Goal: Task Accomplishment & Management: Use online tool/utility

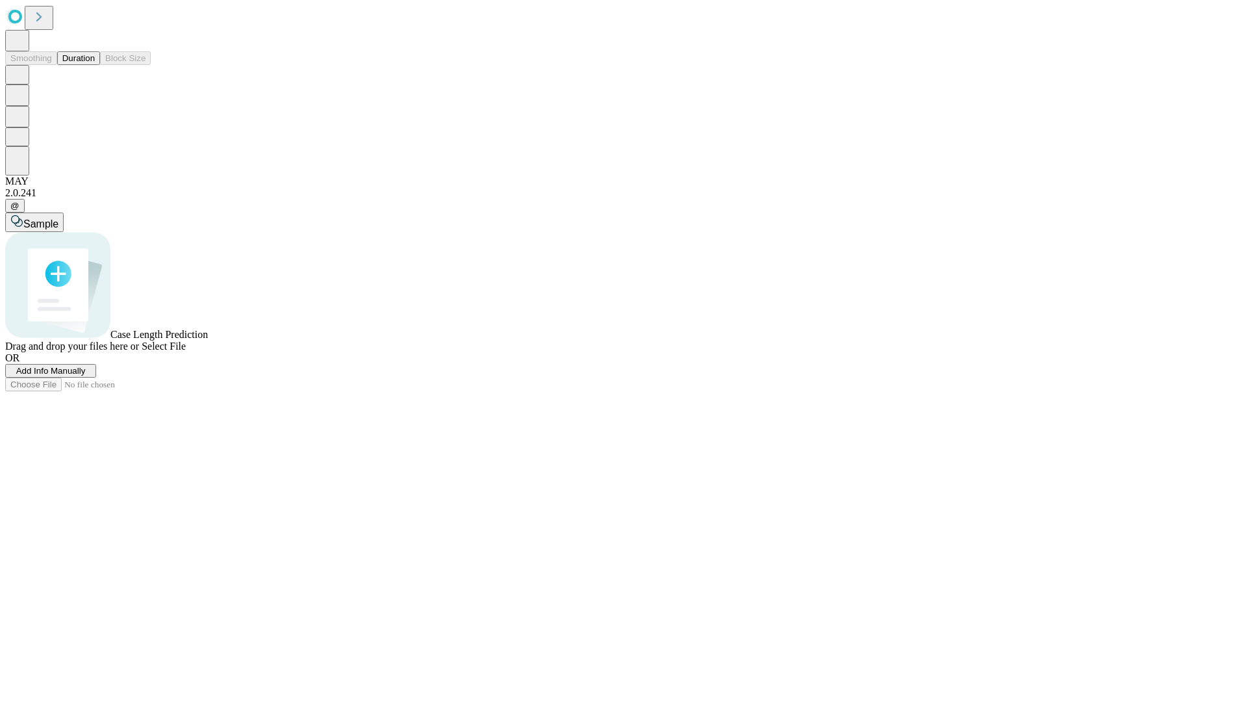
click at [95, 65] on button "Duration" at bounding box center [78, 58] width 43 height 14
click at [86, 376] on span "Add Info Manually" at bounding box center [51, 371] width 70 height 10
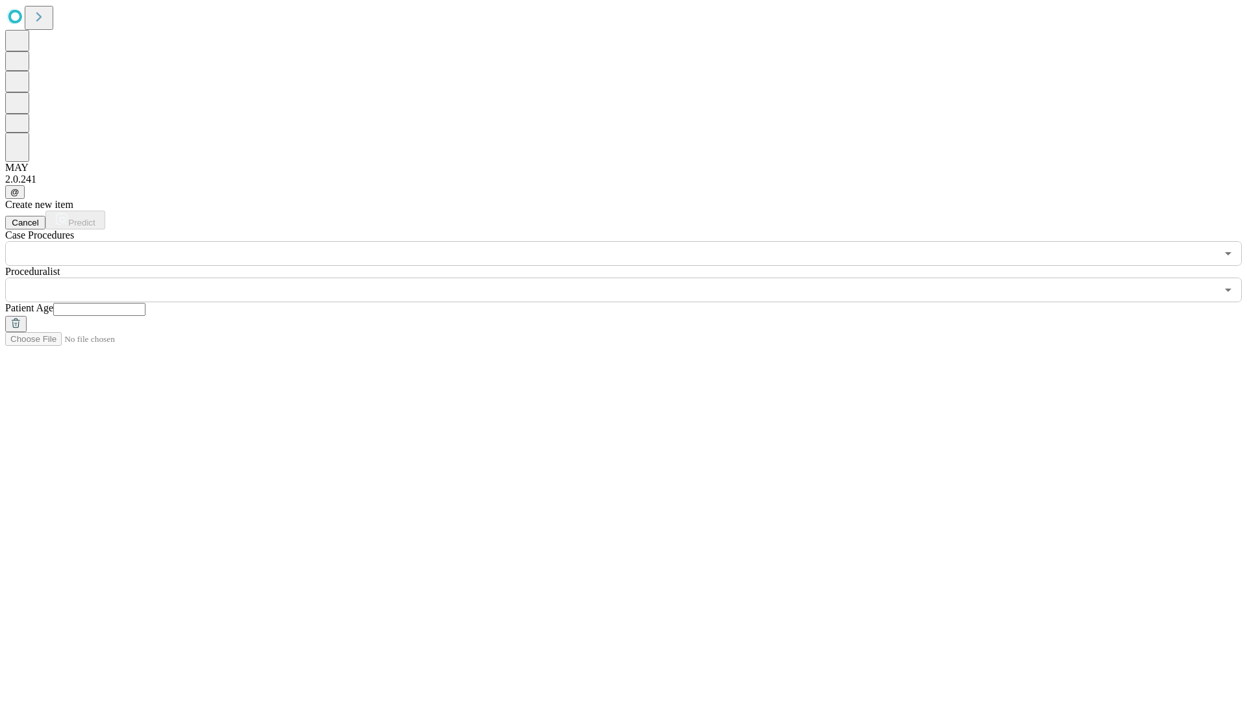
click at [146, 303] on input "text" at bounding box center [99, 309] width 92 height 13
type input "**"
click at [633, 277] on input "text" at bounding box center [611, 289] width 1212 height 25
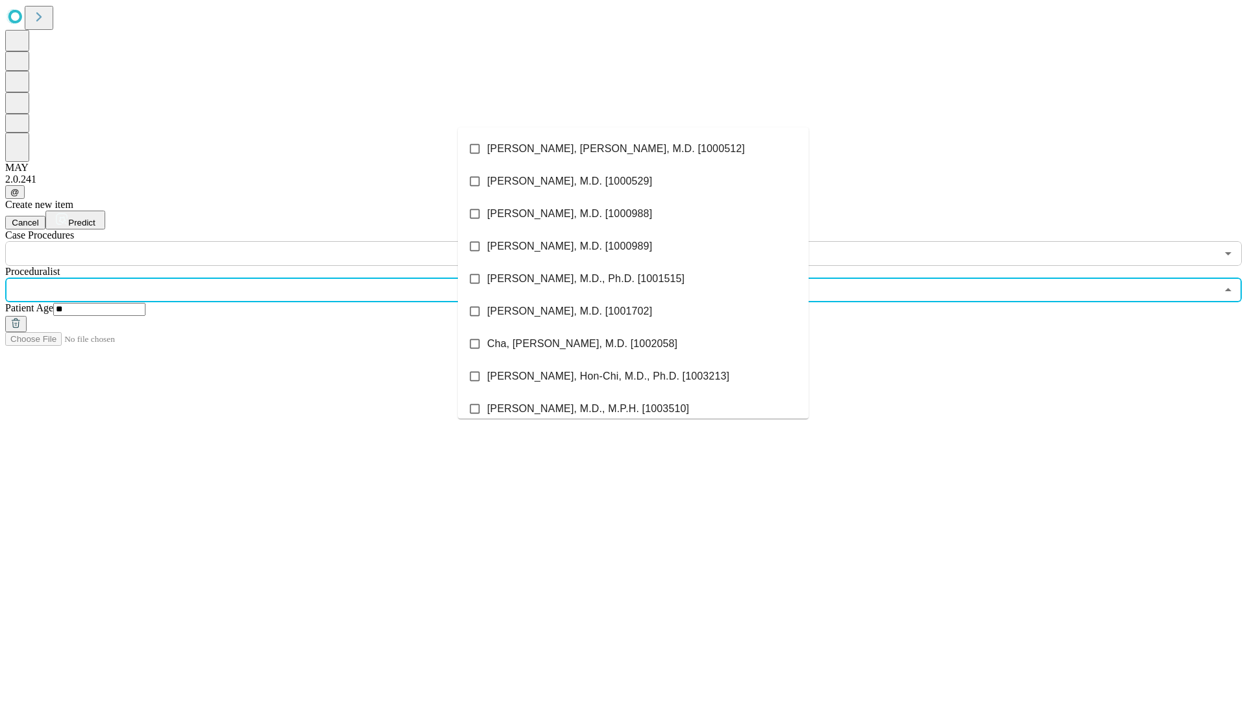
click at [633, 149] on li "[PERSON_NAME], [PERSON_NAME], M.D. [1000512]" at bounding box center [633, 149] width 351 height 32
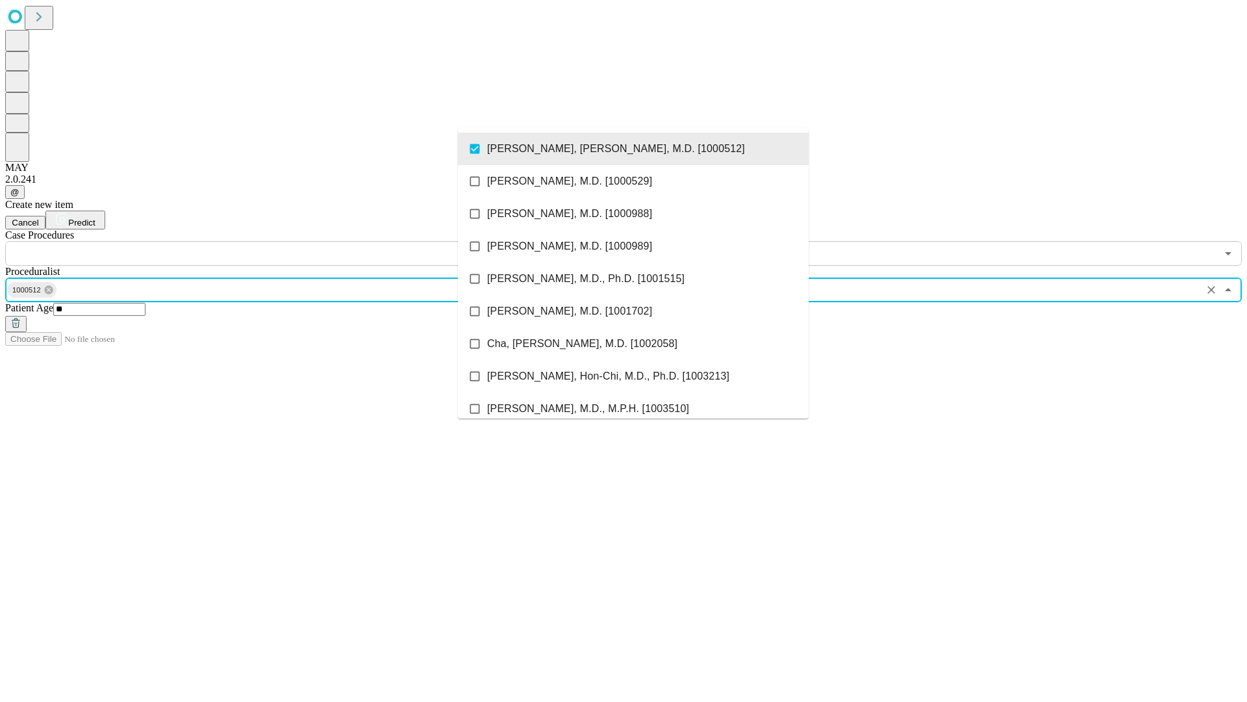
click at [273, 241] on input "text" at bounding box center [611, 253] width 1212 height 25
